Goal: Navigation & Orientation: Find specific page/section

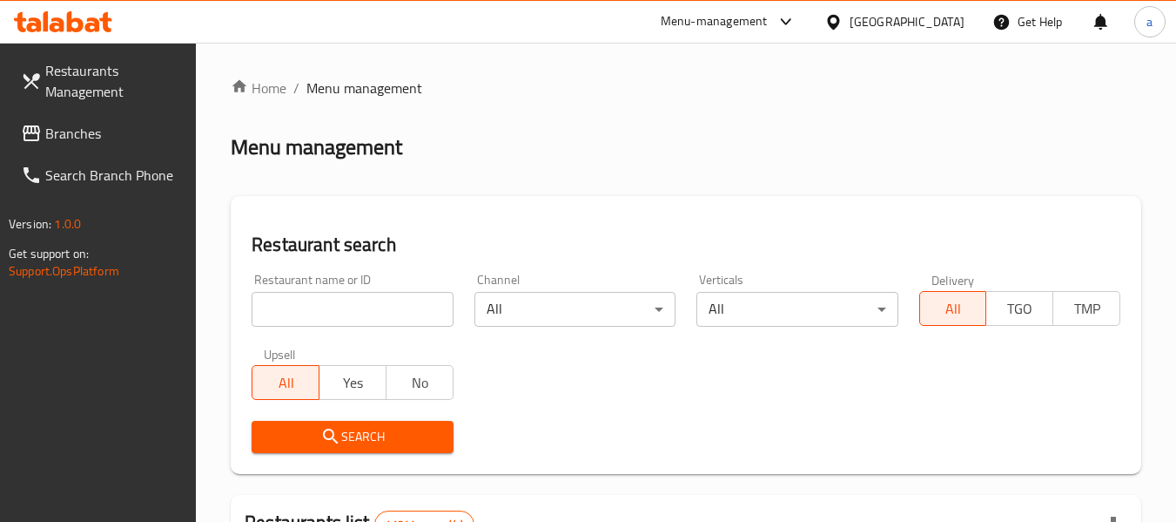
click at [94, 150] on link "Branches" at bounding box center [102, 133] width 190 height 42
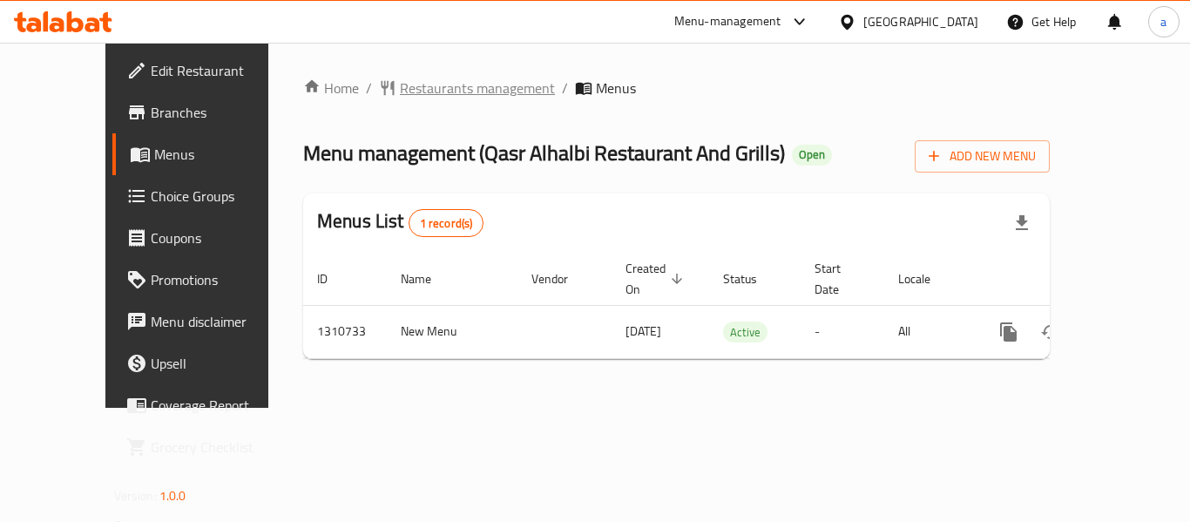
click at [400, 96] on span "Restaurants management" at bounding box center [477, 88] width 155 height 21
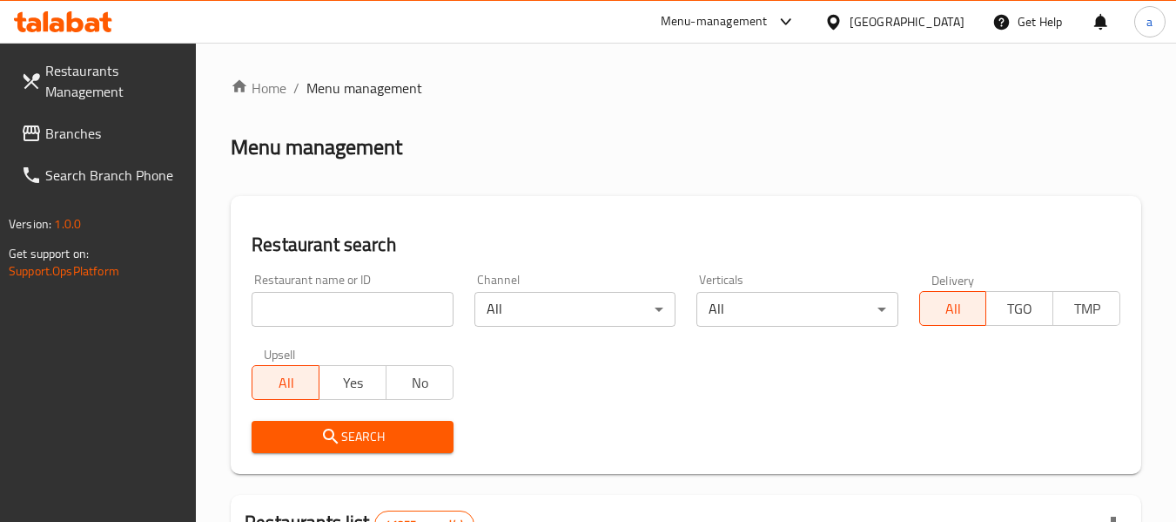
click at [91, 131] on span "Branches" at bounding box center [114, 133] width 138 height 21
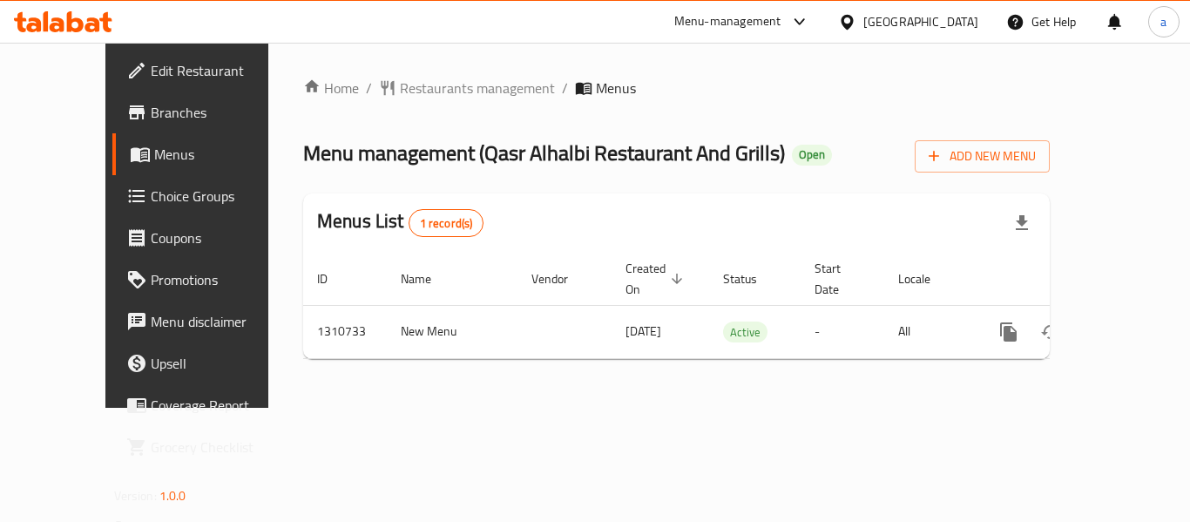
click at [862, 17] on div at bounding box center [850, 21] width 25 height 19
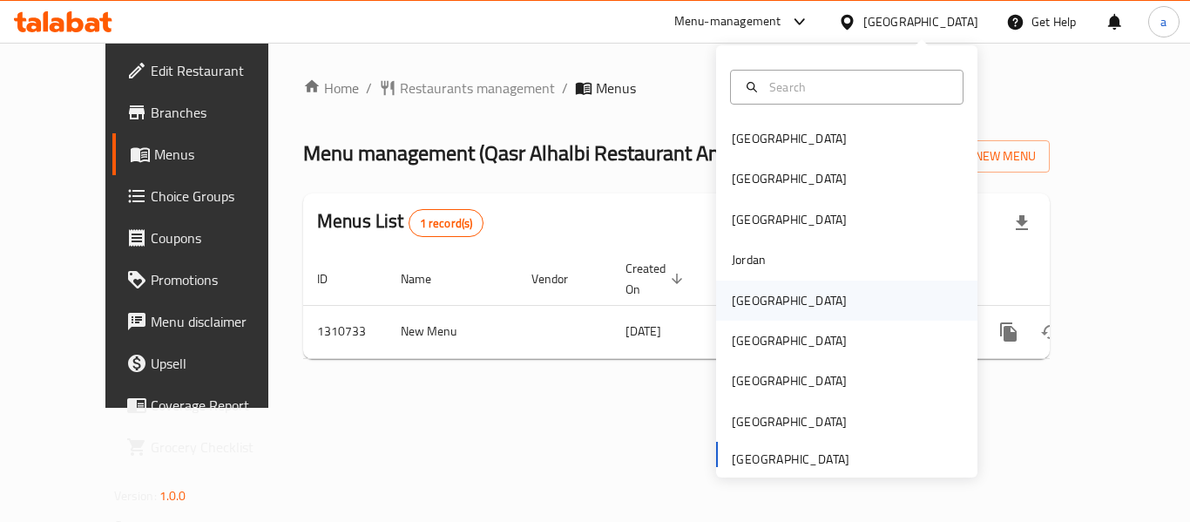
click at [742, 296] on div "Kuwait" at bounding box center [788, 300] width 115 height 19
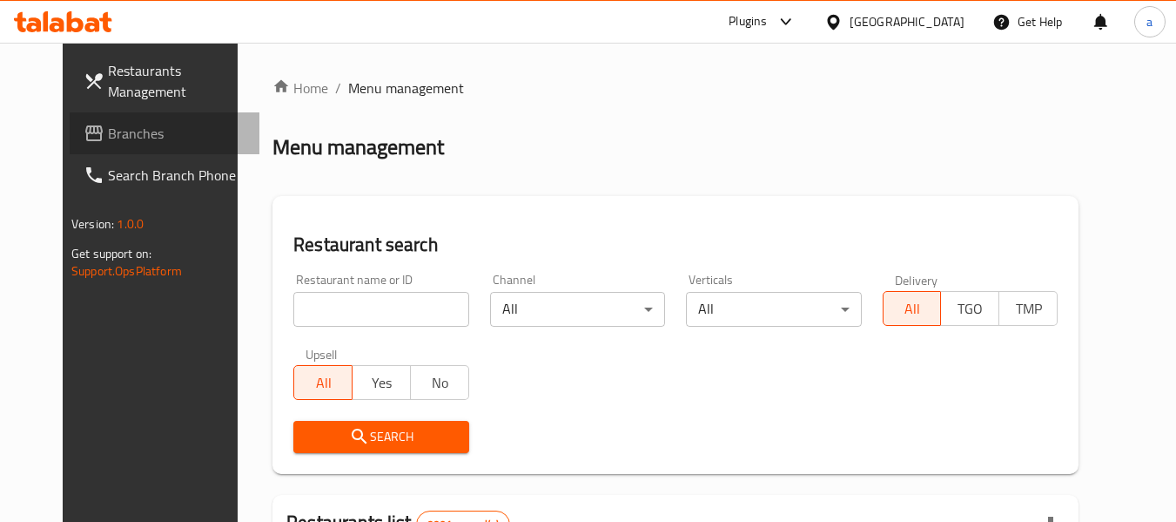
click at [104, 145] on link "Branches" at bounding box center [165, 133] width 190 height 42
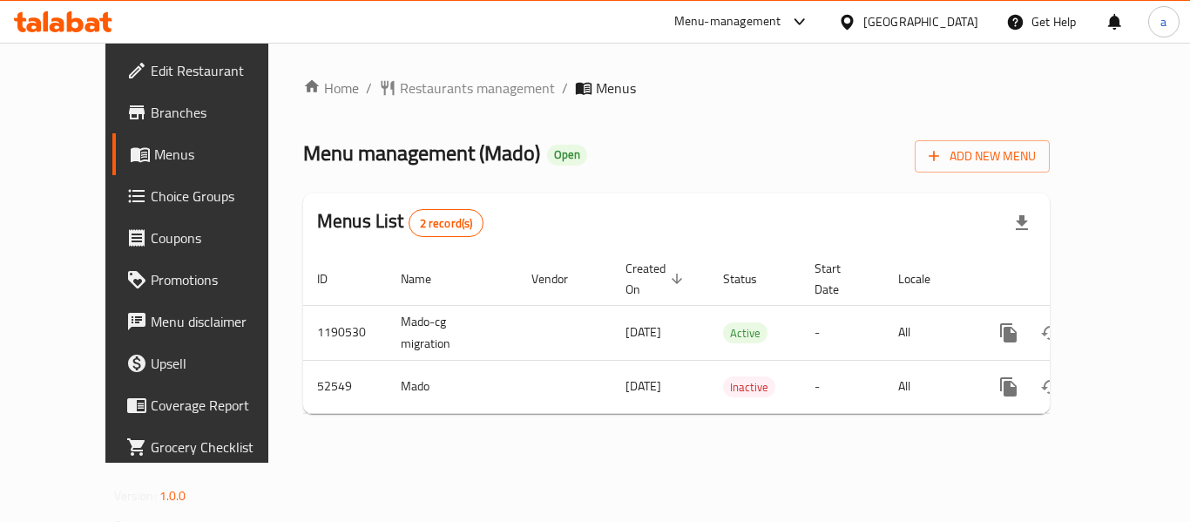
click at [940, 13] on div "Kuwait" at bounding box center [920, 21] width 115 height 19
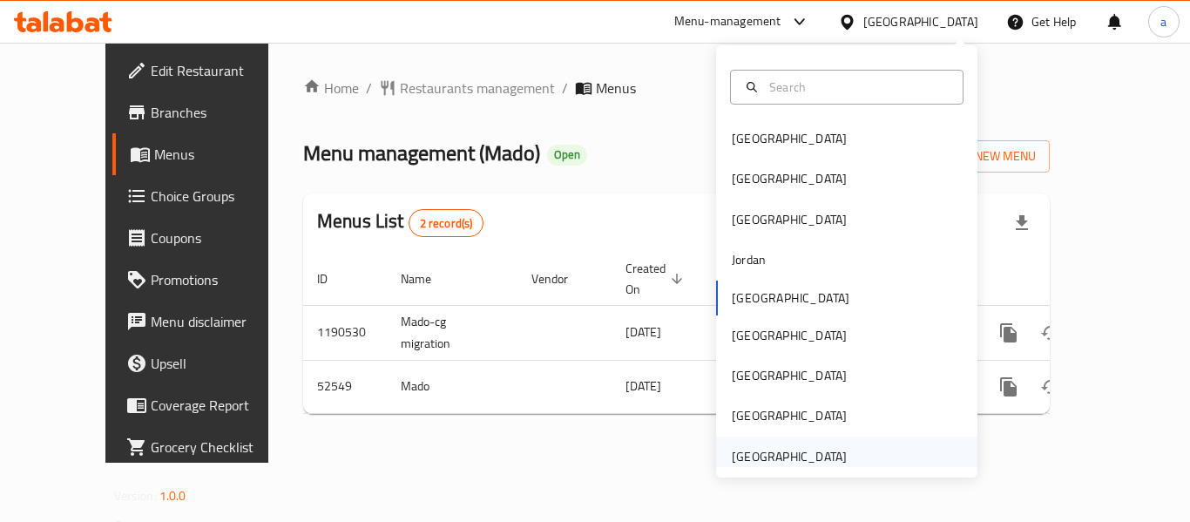
click at [806, 449] on div "[GEOGRAPHIC_DATA]" at bounding box center [788, 456] width 115 height 19
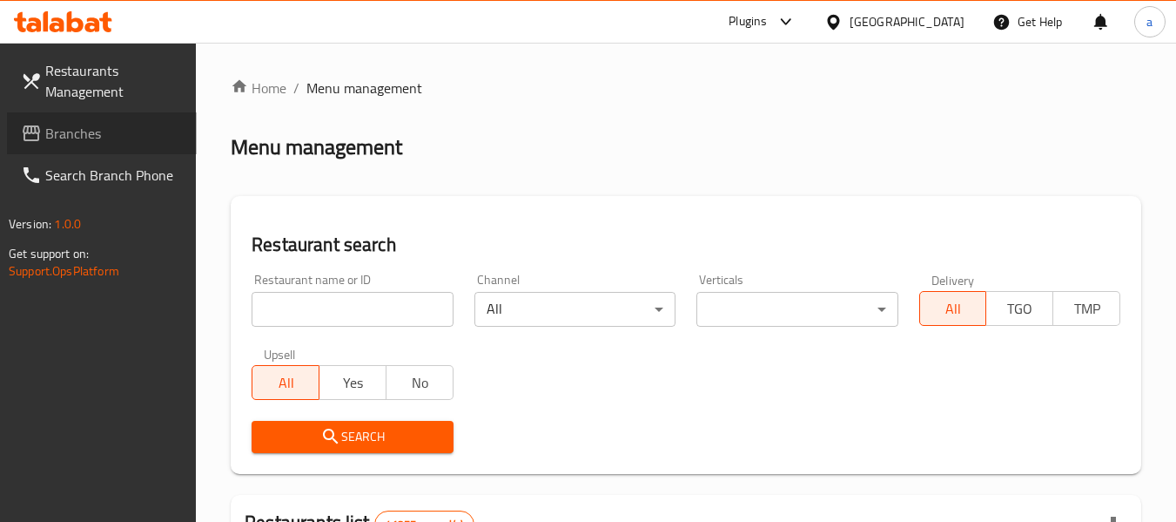
click at [82, 127] on span "Branches" at bounding box center [114, 133] width 138 height 21
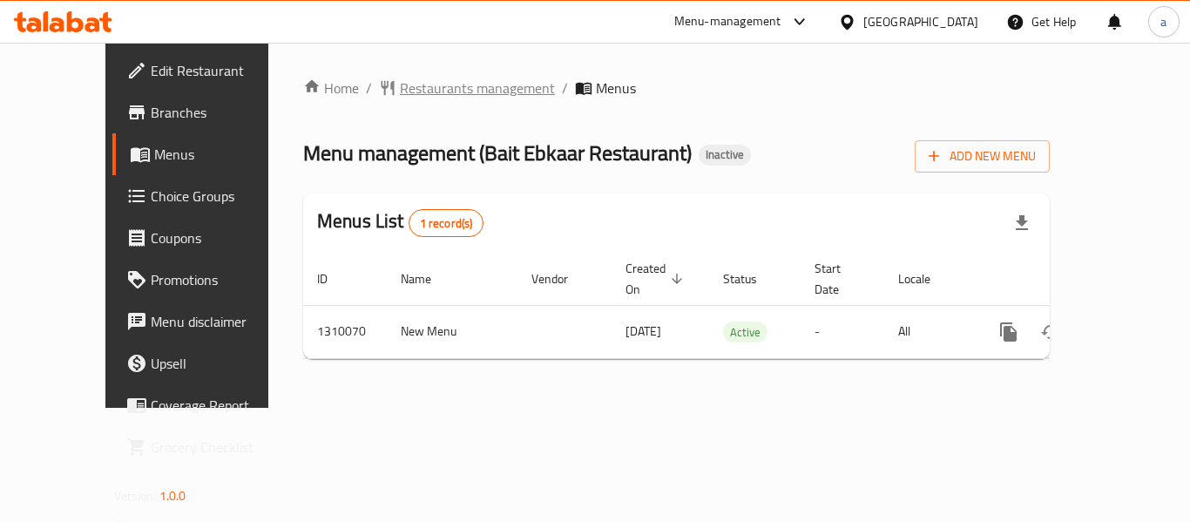
click at [400, 91] on span "Restaurants management" at bounding box center [477, 88] width 155 height 21
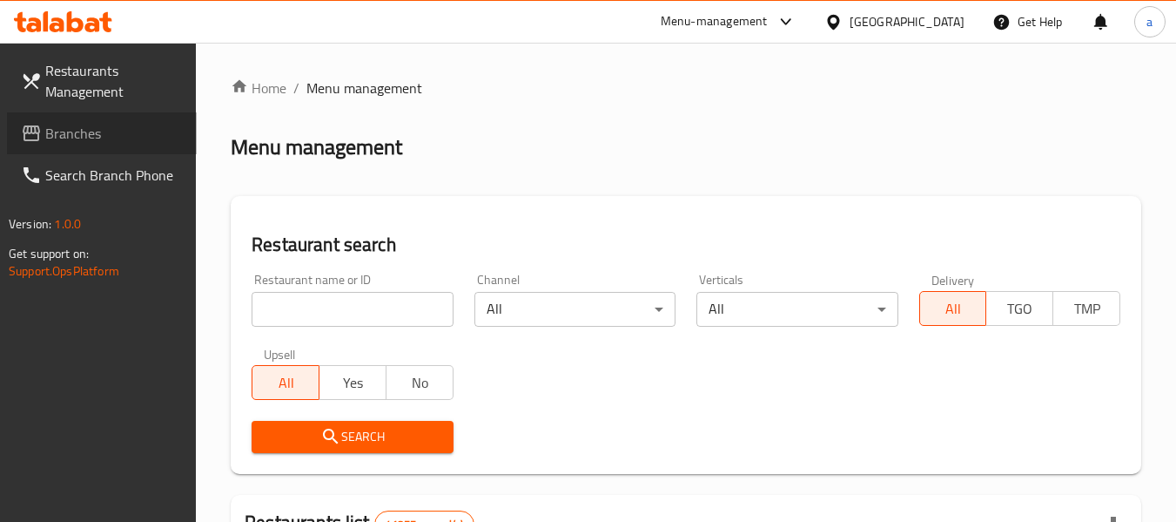
click at [75, 144] on span "Branches" at bounding box center [114, 133] width 138 height 21
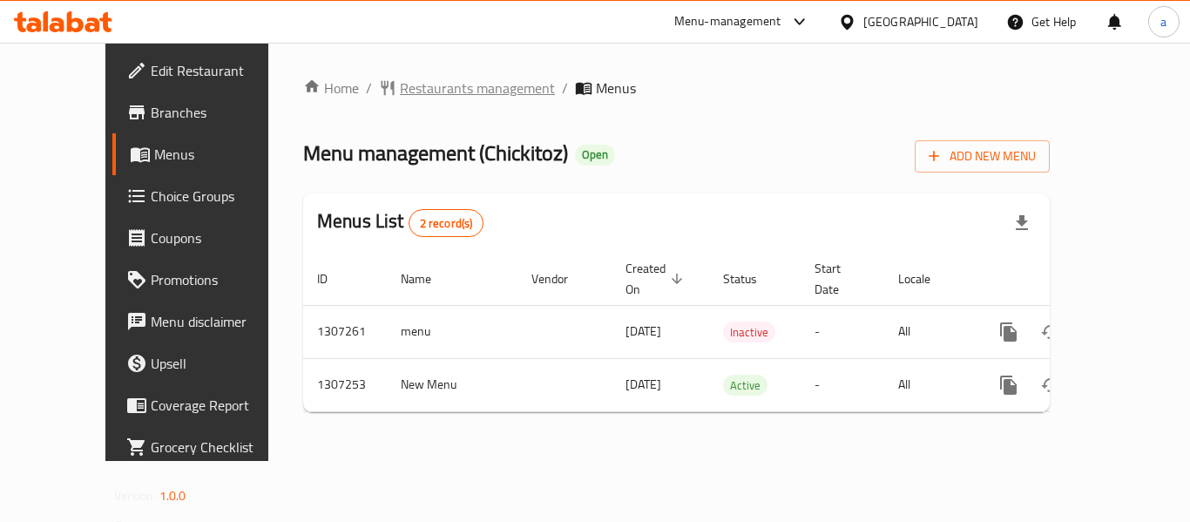
click at [400, 89] on span "Restaurants management" at bounding box center [477, 88] width 155 height 21
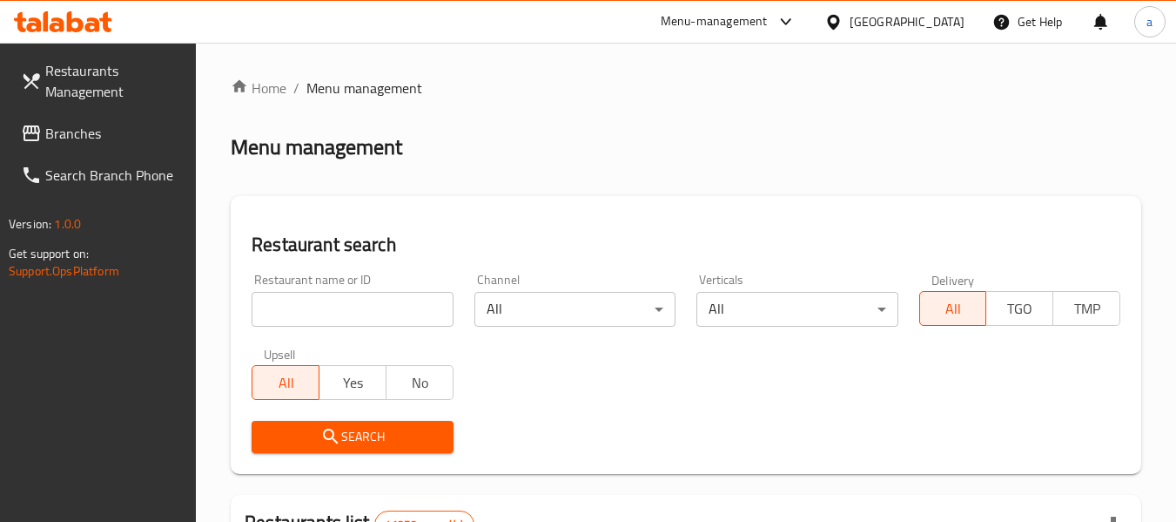
click at [91, 139] on span "Branches" at bounding box center [114, 133] width 138 height 21
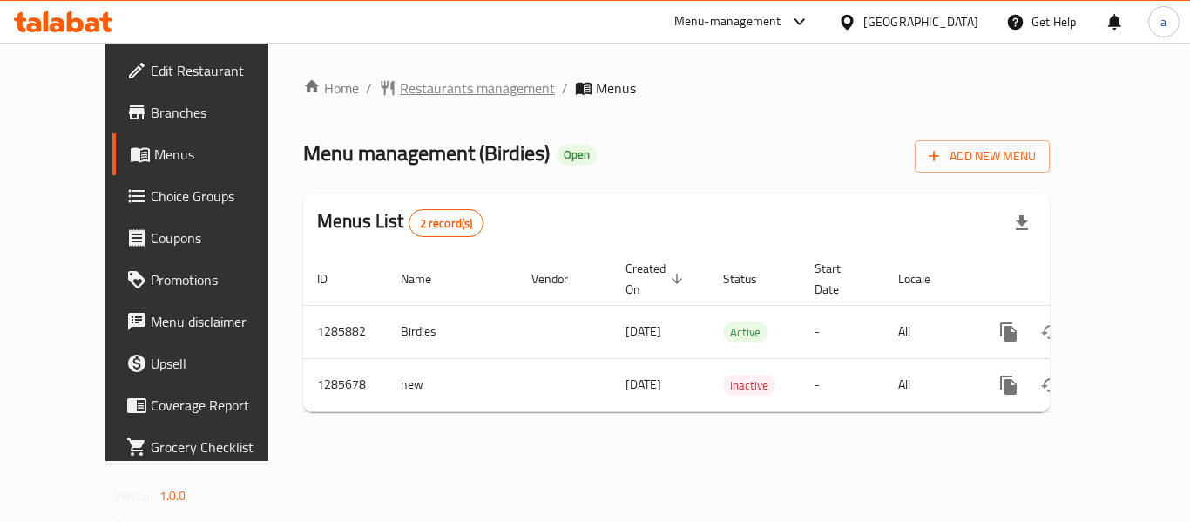
click at [400, 88] on span "Restaurants management" at bounding box center [477, 88] width 155 height 21
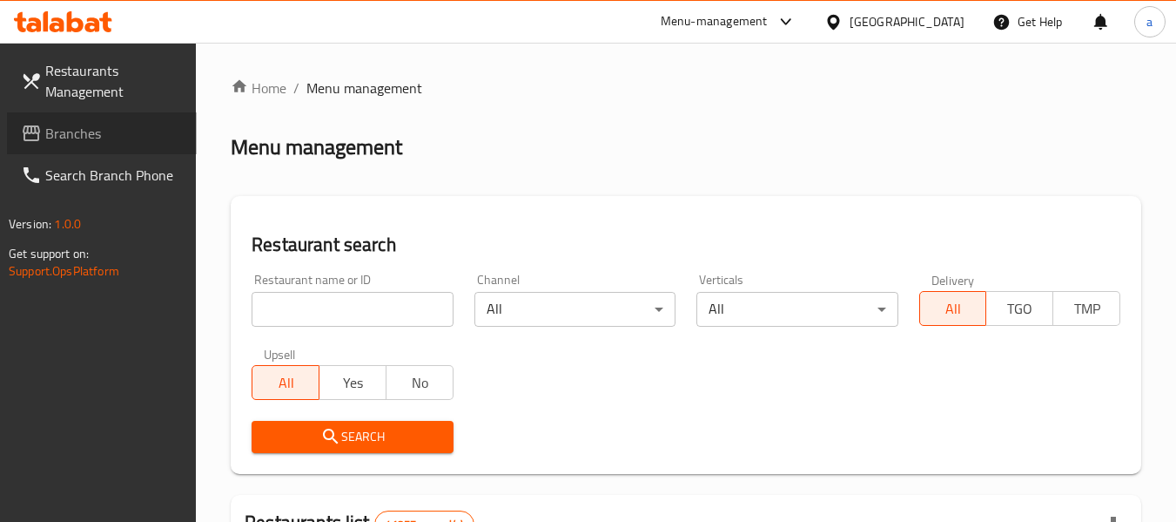
click at [67, 142] on span "Branches" at bounding box center [114, 133] width 138 height 21
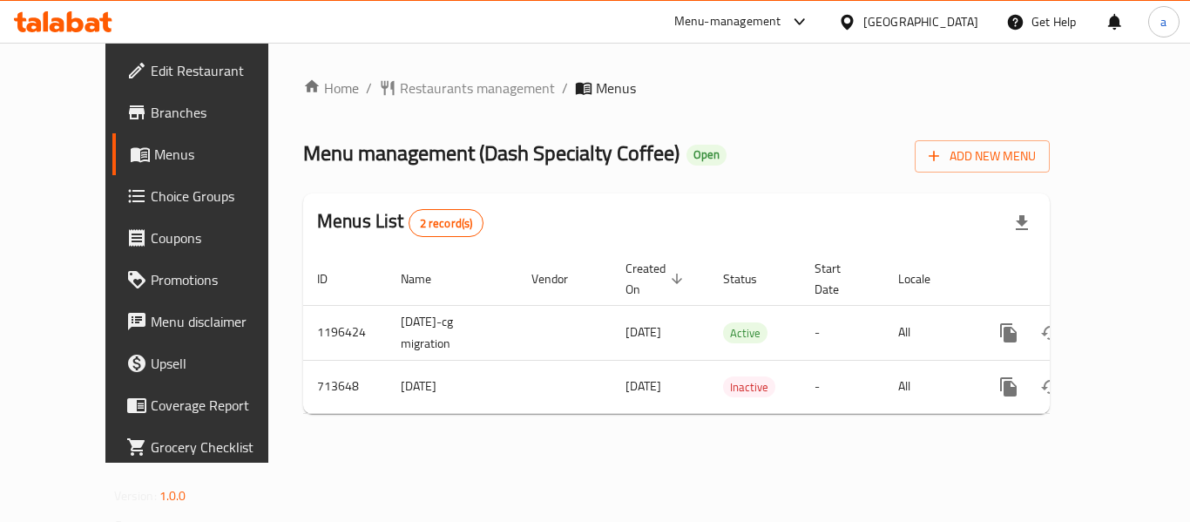
click at [886, 13] on div "[GEOGRAPHIC_DATA]" at bounding box center [920, 21] width 115 height 19
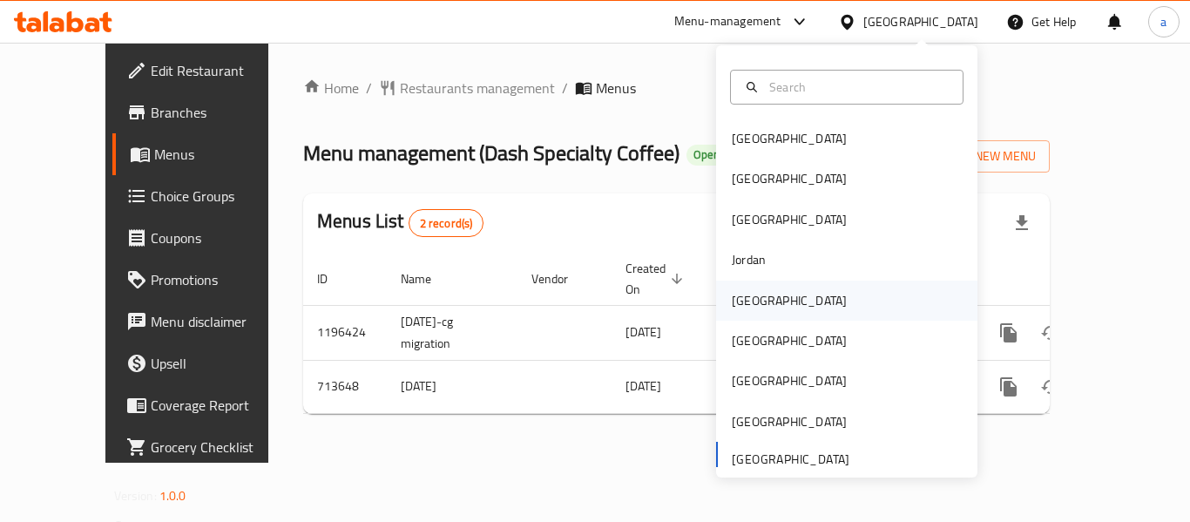
click at [731, 304] on div "[GEOGRAPHIC_DATA]" at bounding box center [788, 300] width 115 height 19
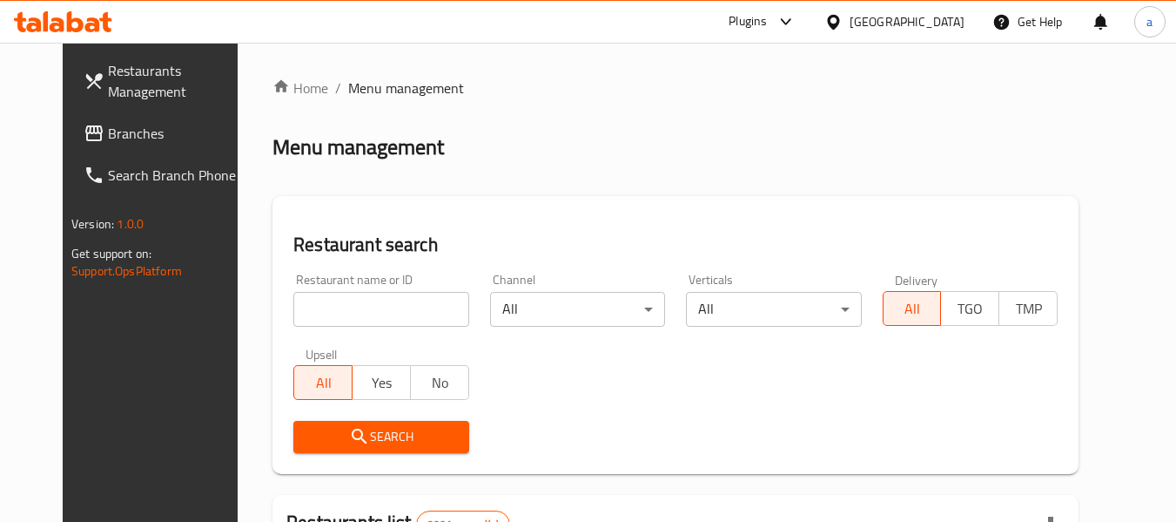
click at [108, 136] on span "Branches" at bounding box center [177, 133] width 138 height 21
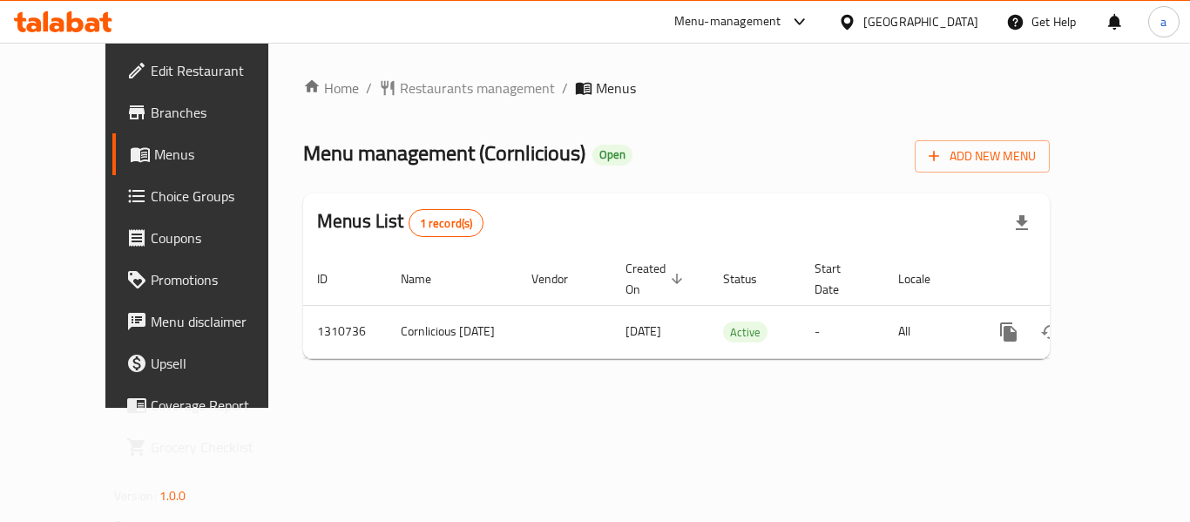
click at [951, 28] on div "[GEOGRAPHIC_DATA]" at bounding box center [920, 21] width 115 height 19
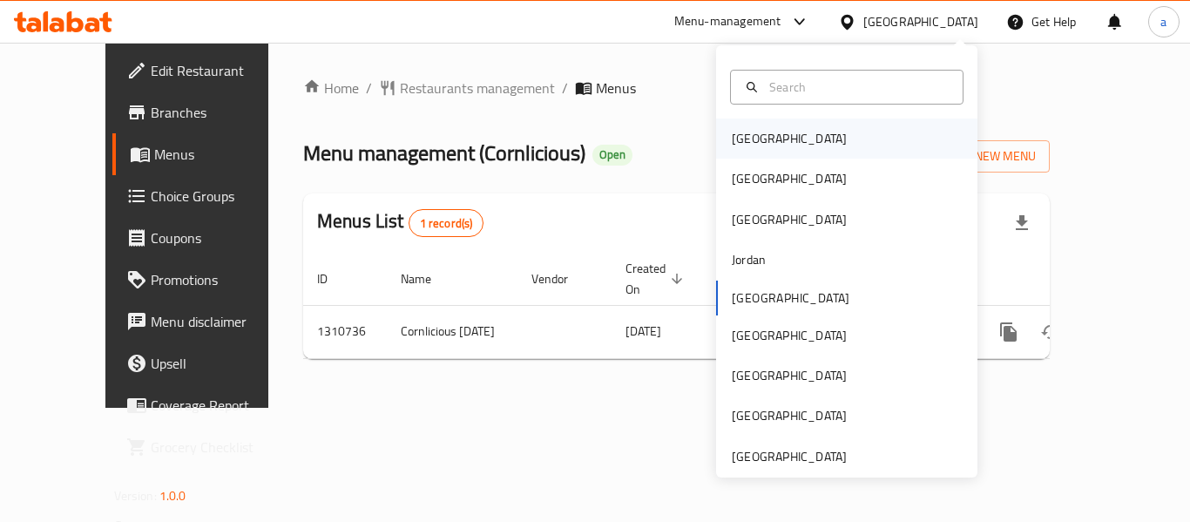
click at [754, 138] on div "[GEOGRAPHIC_DATA]" at bounding box center [788, 138] width 115 height 19
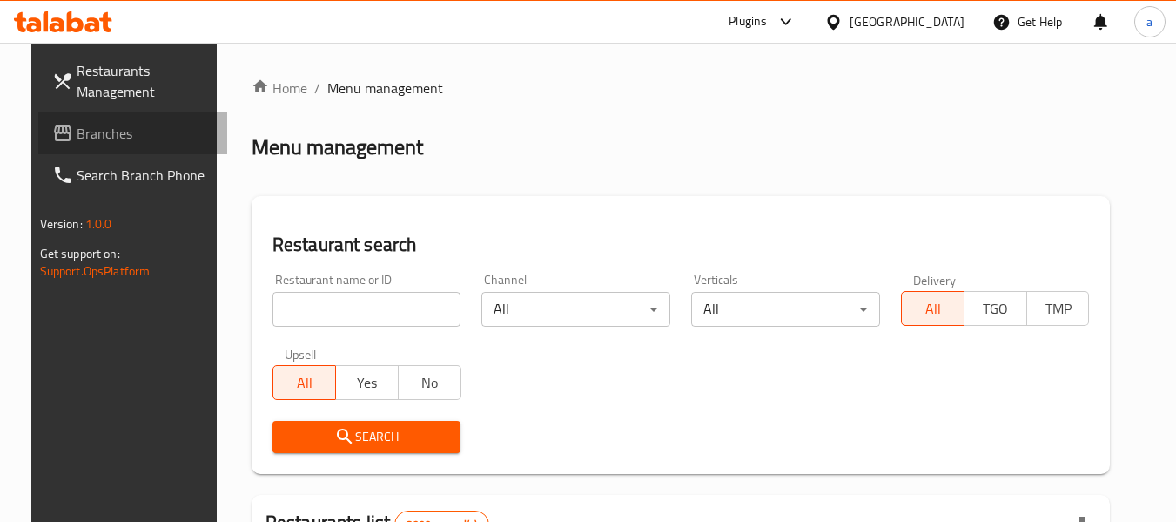
drag, startPoint x: 2, startPoint y: 206, endPoint x: 108, endPoint y: 139, distance: 125.2
click at [108, 139] on span "Branches" at bounding box center [146, 133] width 138 height 21
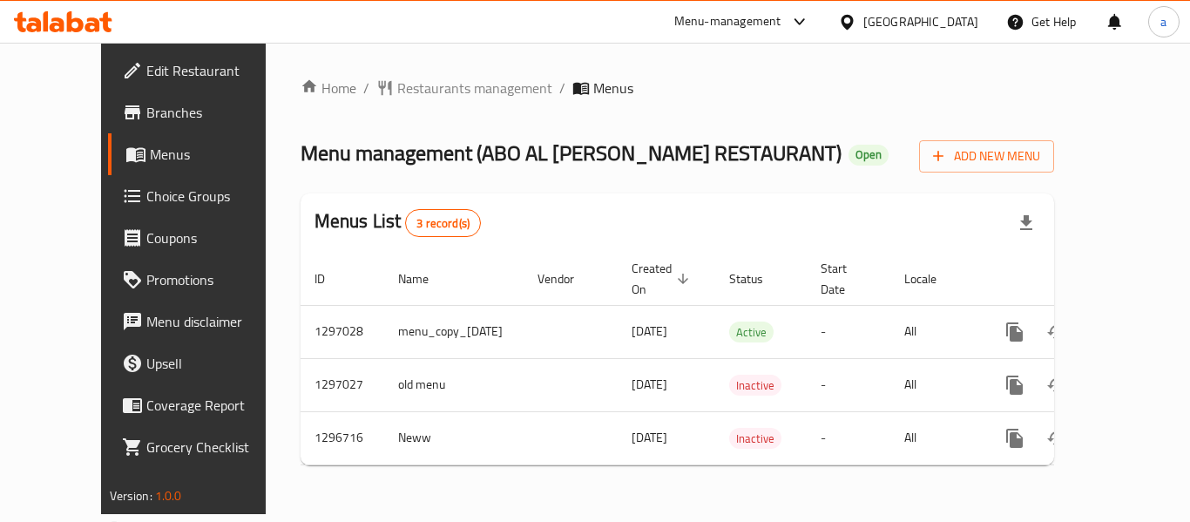
click at [863, 12] on div at bounding box center [850, 21] width 25 height 19
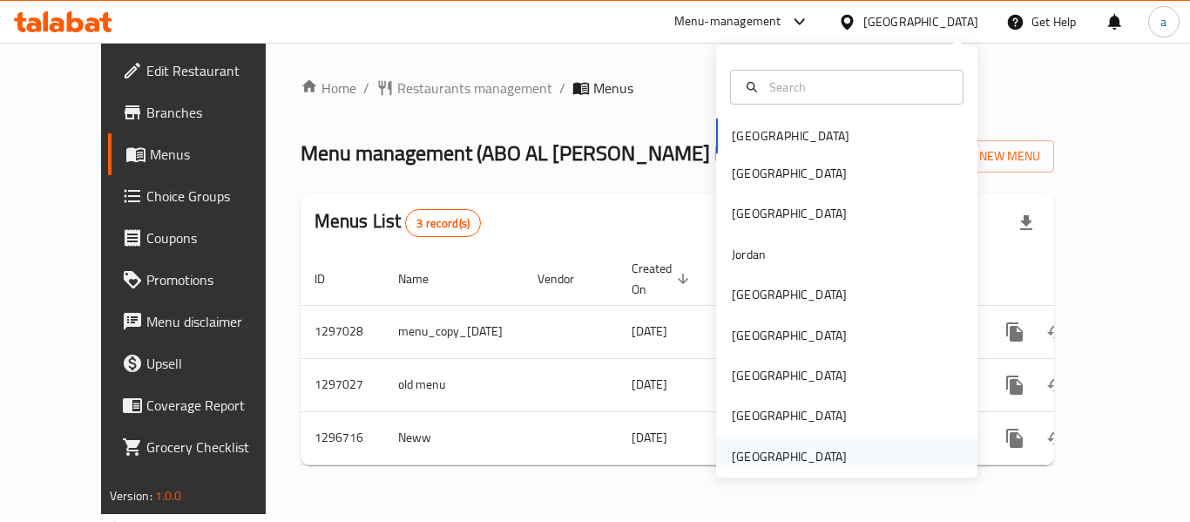
click at [781, 451] on div "[GEOGRAPHIC_DATA]" at bounding box center [788, 456] width 115 height 19
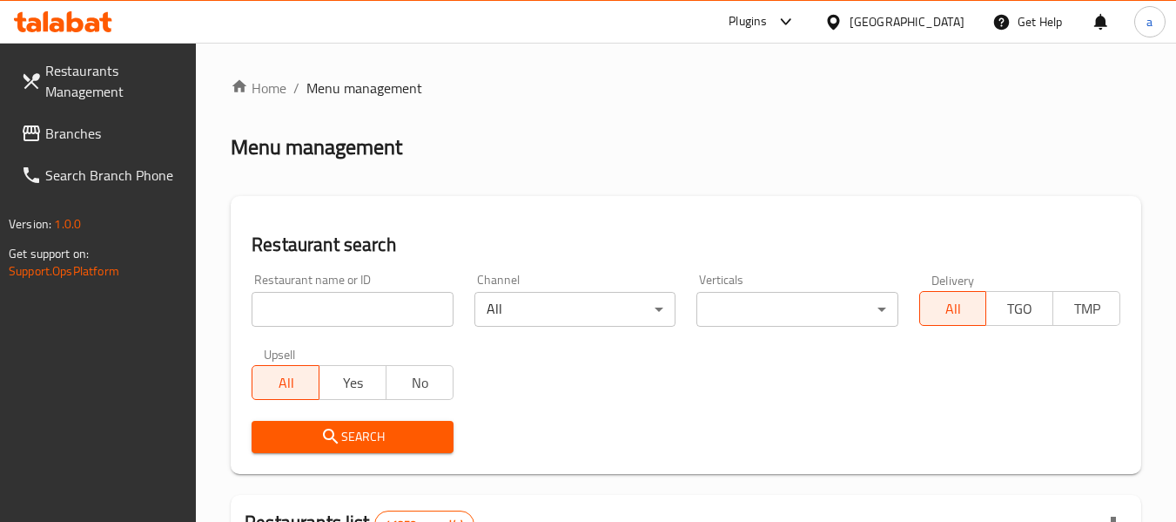
click at [98, 136] on span "Branches" at bounding box center [114, 133] width 138 height 21
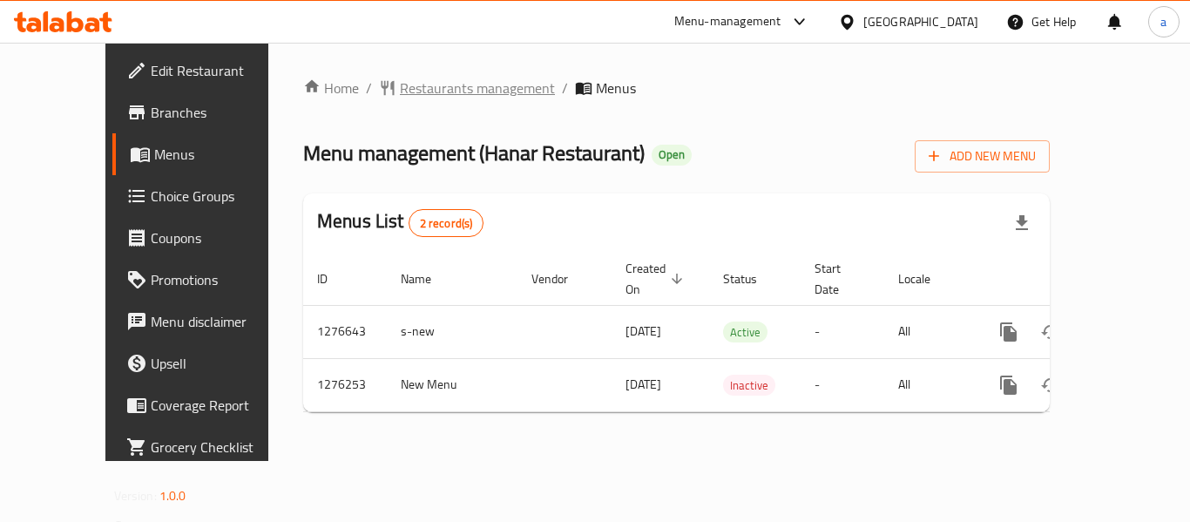
click at [400, 85] on span "Restaurants management" at bounding box center [477, 88] width 155 height 21
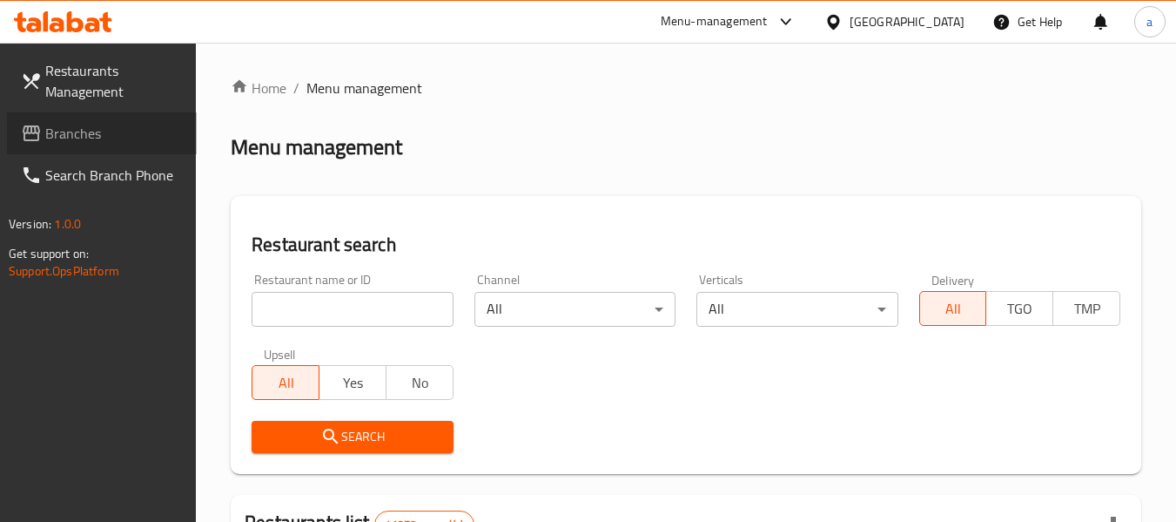
click at [93, 135] on span "Branches" at bounding box center [114, 133] width 138 height 21
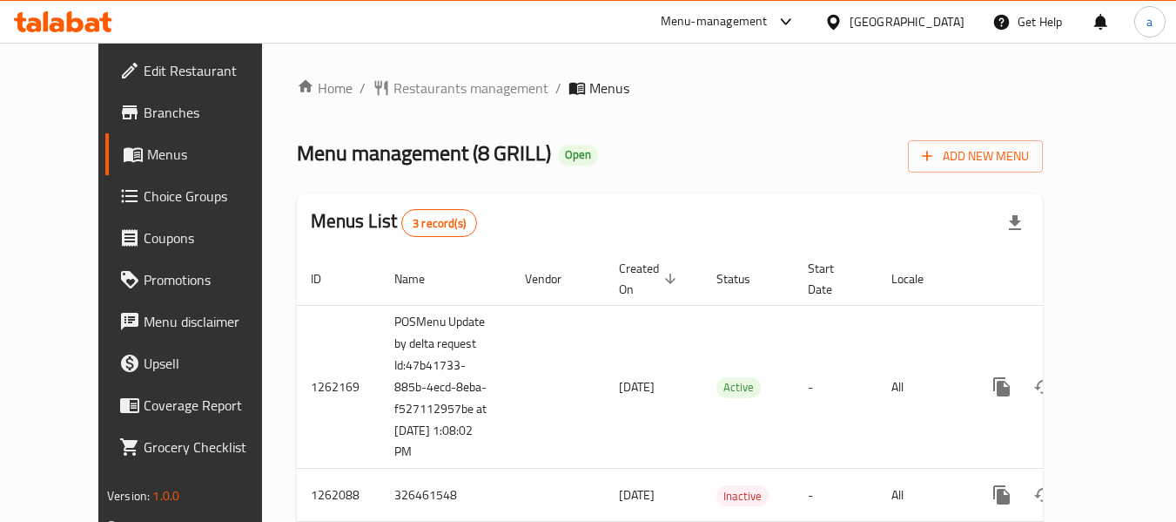
click at [908, 27] on div "[GEOGRAPHIC_DATA]" at bounding box center [907, 21] width 115 height 19
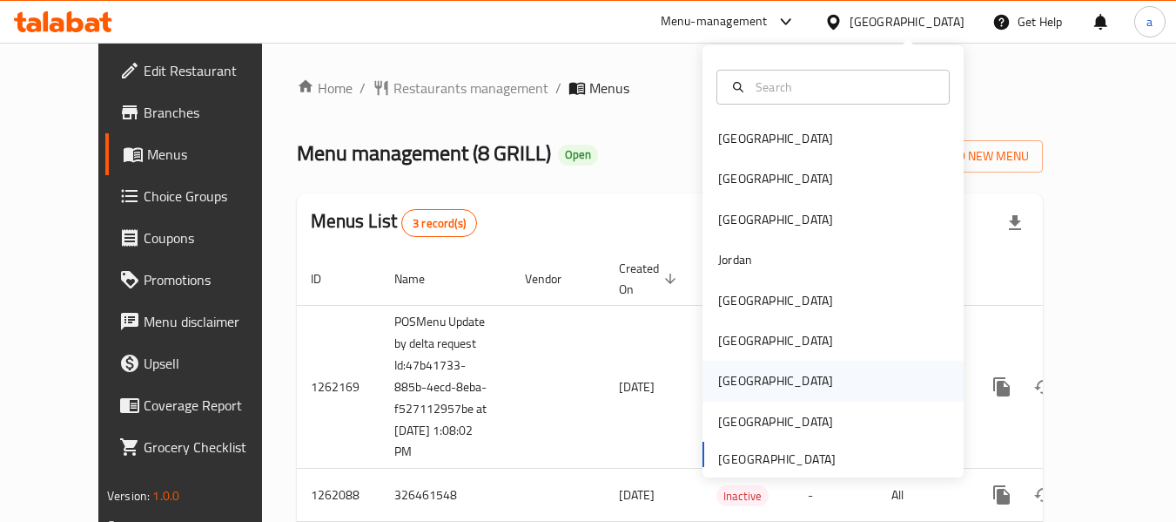
click at [729, 375] on div "[GEOGRAPHIC_DATA]" at bounding box center [775, 380] width 115 height 19
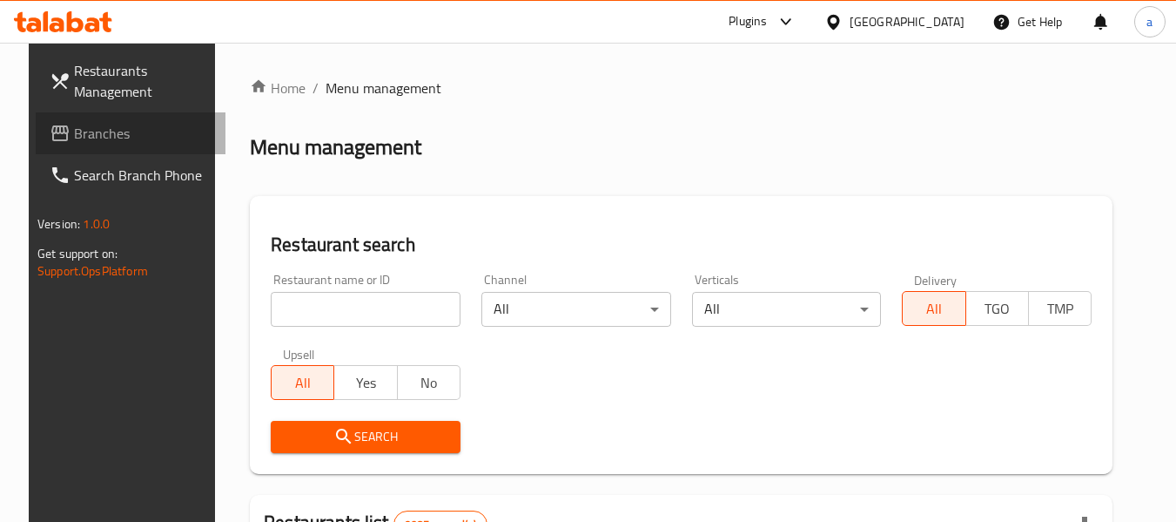
click at [97, 144] on span "Branches" at bounding box center [143, 133] width 138 height 21
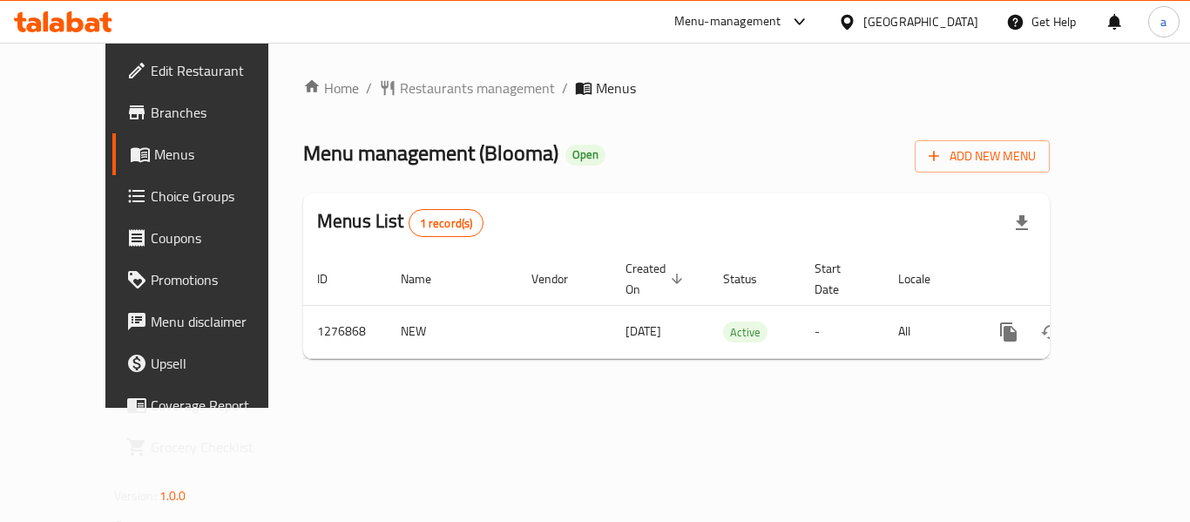
click at [863, 21] on div at bounding box center [850, 21] width 25 height 19
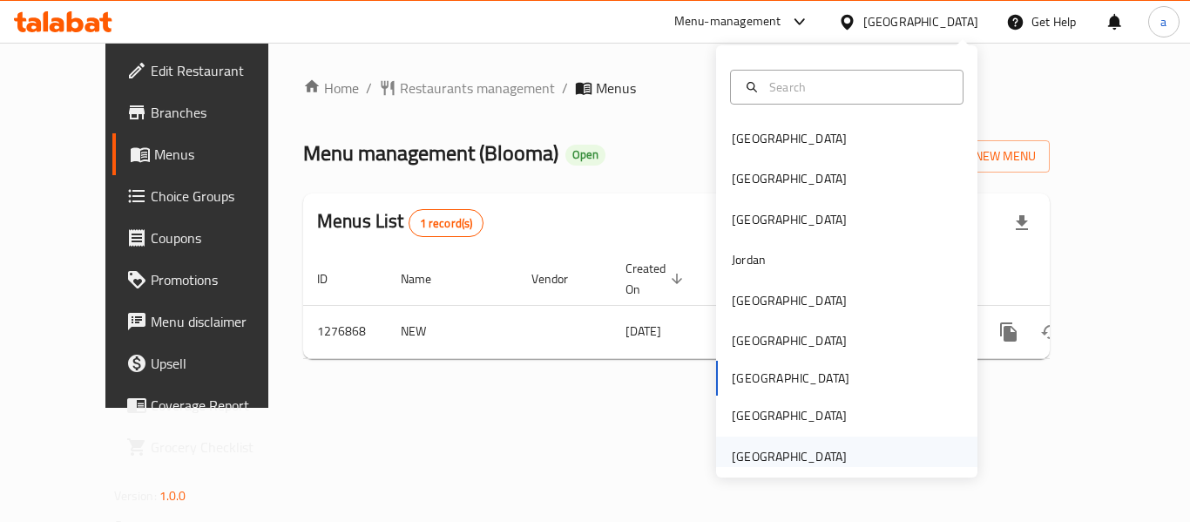
click at [816, 459] on div "[GEOGRAPHIC_DATA]" at bounding box center [788, 456] width 115 height 19
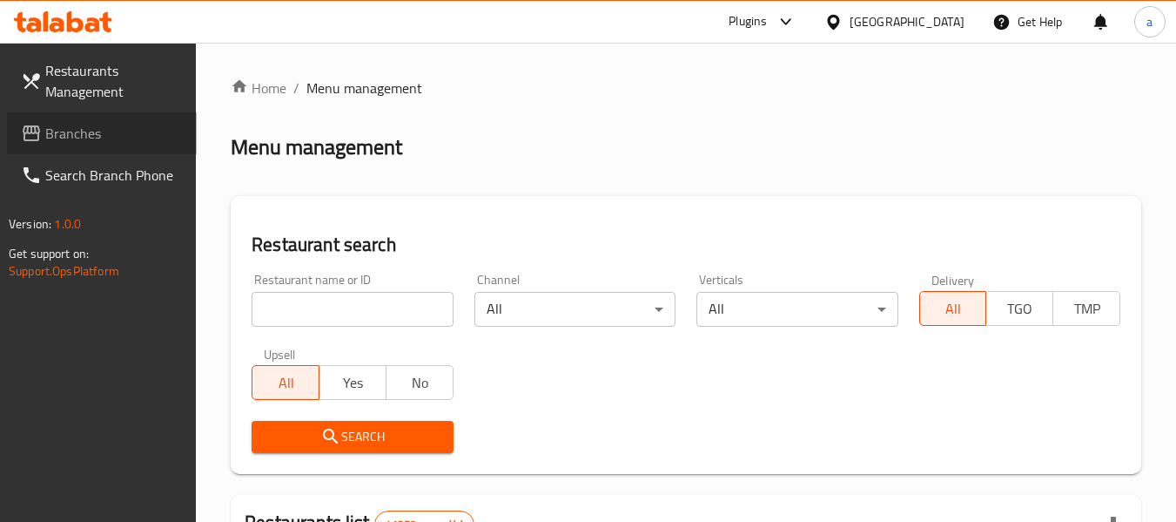
click at [70, 135] on span "Branches" at bounding box center [114, 133] width 138 height 21
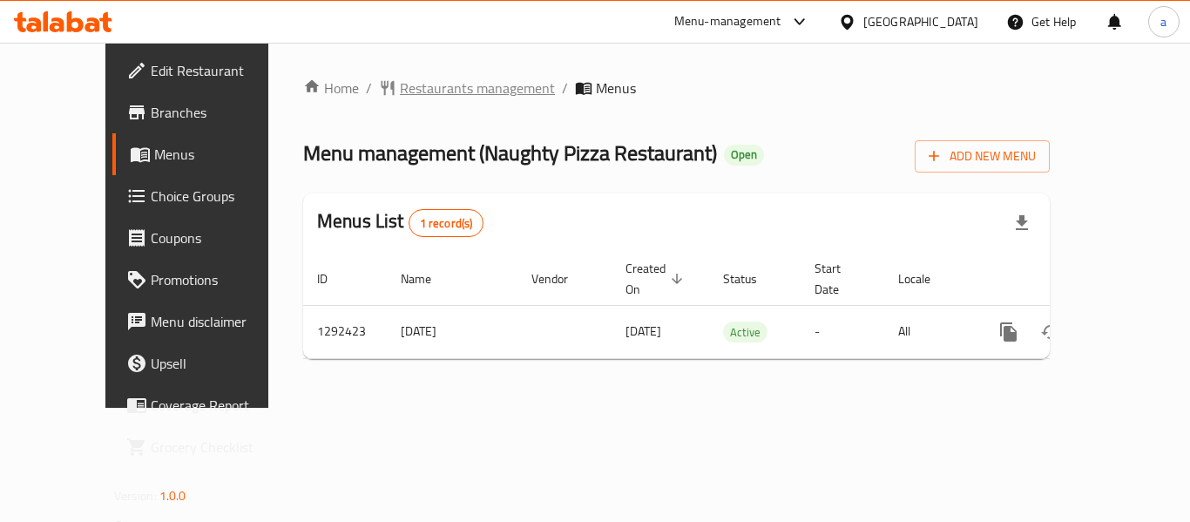
click at [400, 93] on span "Restaurants management" at bounding box center [477, 88] width 155 height 21
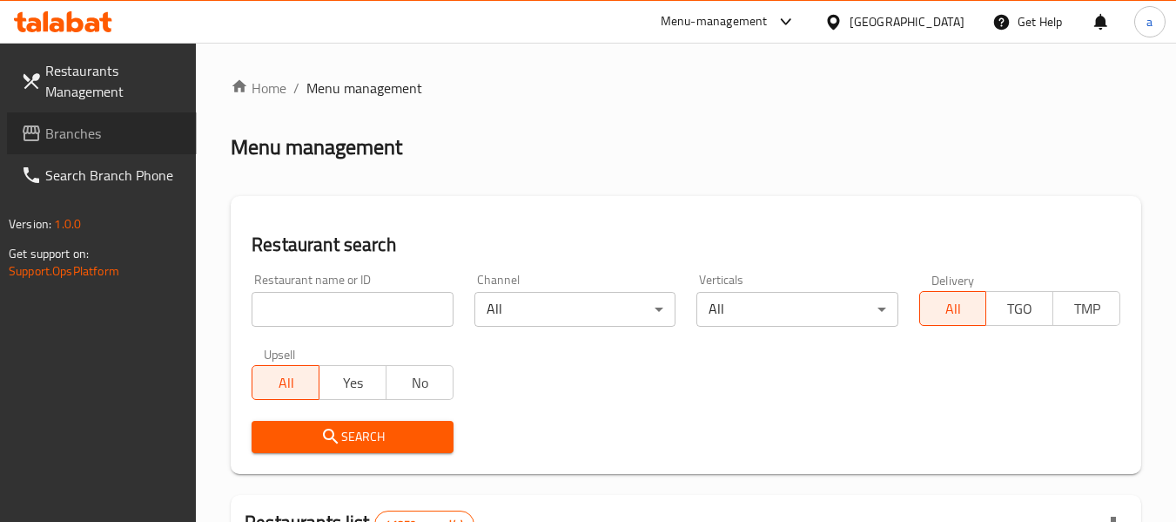
click at [111, 131] on span "Branches" at bounding box center [114, 133] width 138 height 21
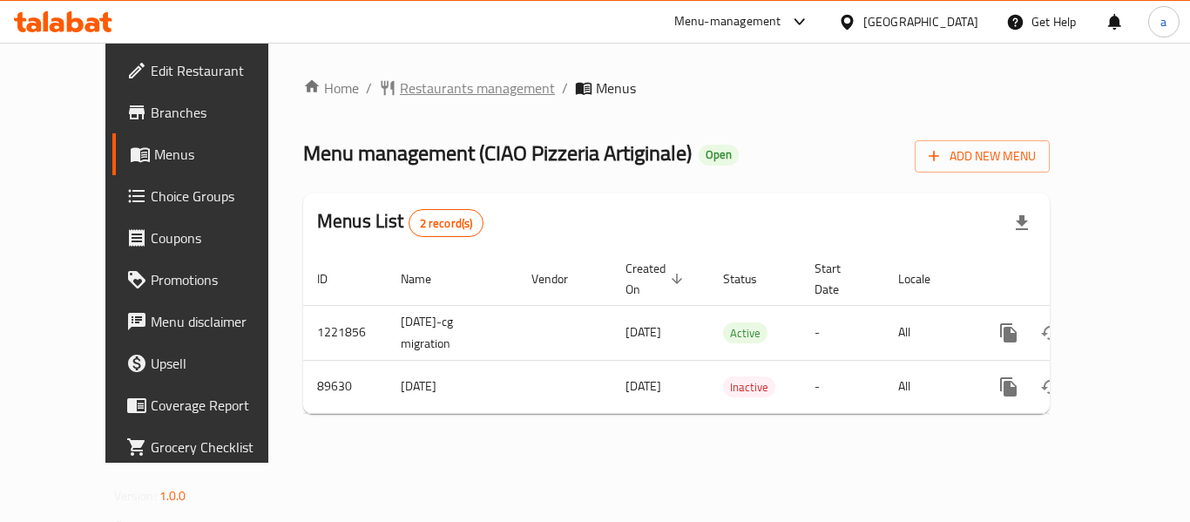
click at [400, 84] on span "Restaurants management" at bounding box center [477, 88] width 155 height 21
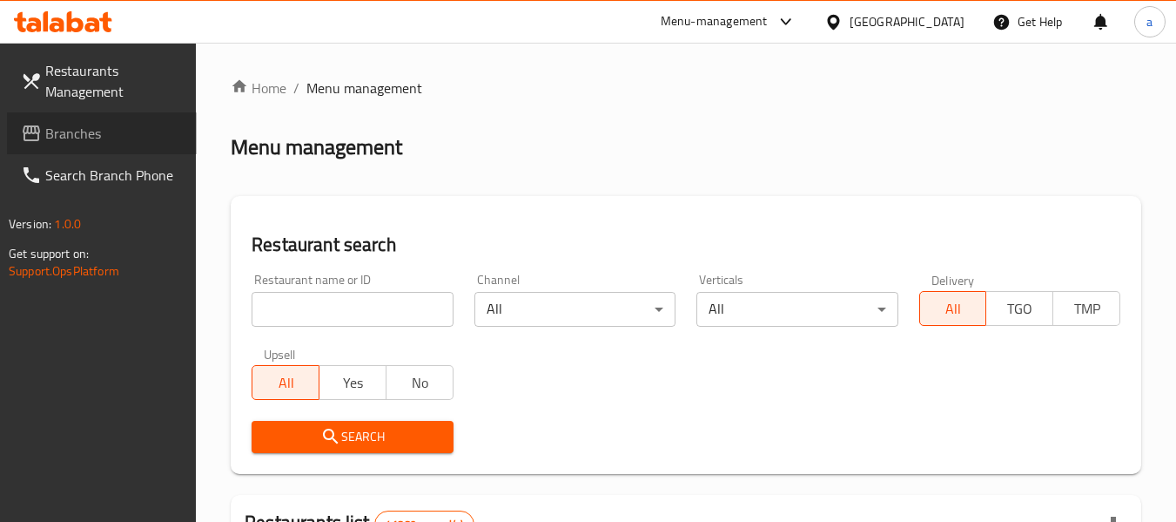
click at [140, 122] on link "Branches" at bounding box center [102, 133] width 190 height 42
